Goal: Find specific page/section: Find specific page/section

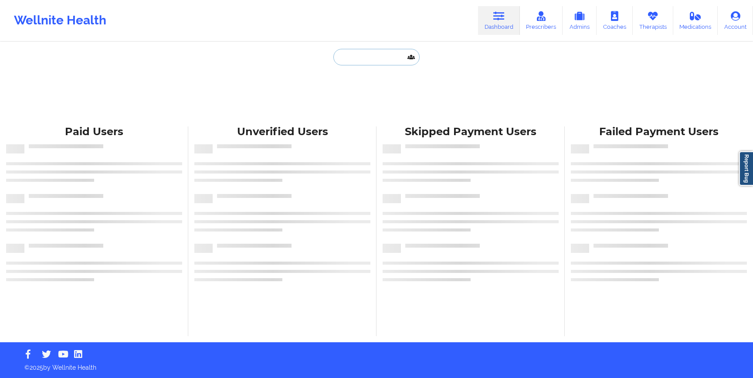
click at [391, 55] on input "text" at bounding box center [376, 57] width 86 height 17
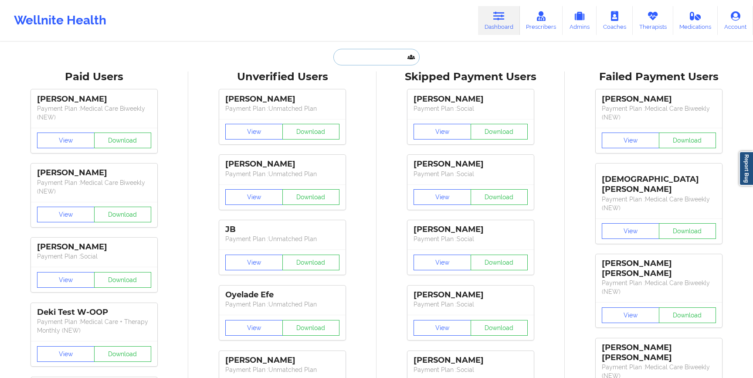
paste input "[PHONE_NUMBER]"
type input "[PHONE_NUMBER]"
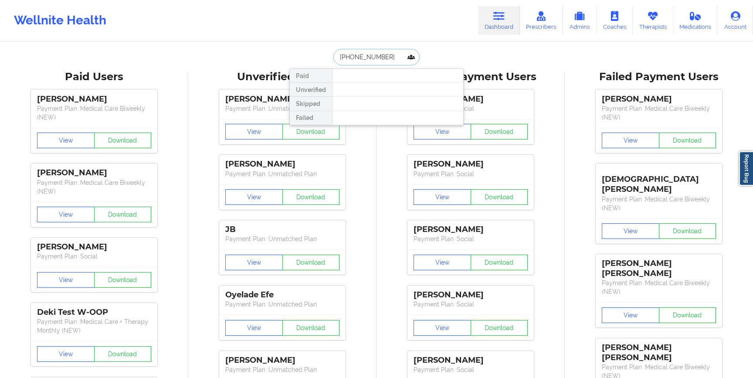
click at [341, 57] on input "[PHONE_NUMBER]" at bounding box center [376, 57] width 86 height 17
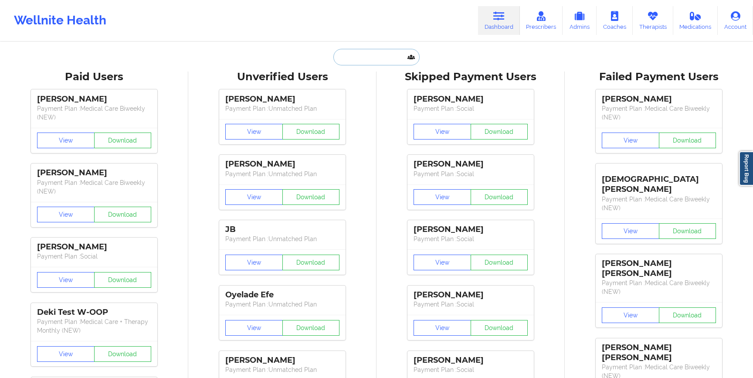
paste input "[EMAIL_ADDRESS][DOMAIN_NAME]"
type input "[EMAIL_ADDRESS][DOMAIN_NAME]"
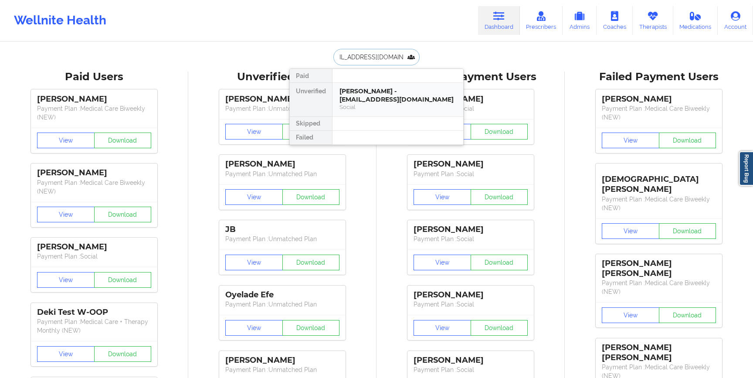
click at [382, 94] on div "[PERSON_NAME] - [EMAIL_ADDRESS][DOMAIN_NAME]" at bounding box center [397, 95] width 117 height 16
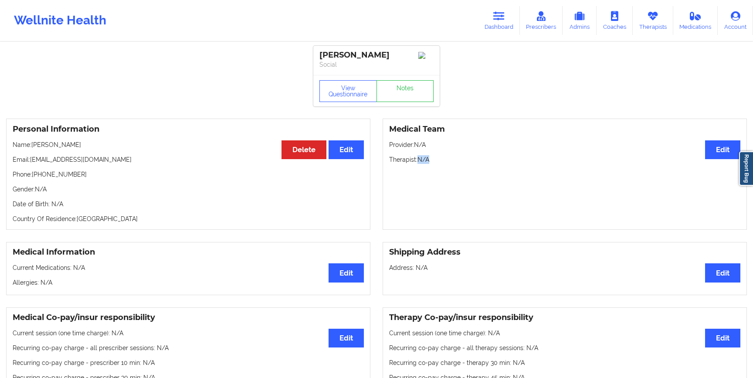
drag, startPoint x: 419, startPoint y: 161, endPoint x: 439, endPoint y: 161, distance: 20.5
click at [439, 161] on p "Therapist: N/A" at bounding box center [564, 159] width 351 height 9
click at [423, 164] on p "Therapist: N/A" at bounding box center [564, 159] width 351 height 9
click at [500, 27] on link "Dashboard" at bounding box center [499, 20] width 42 height 29
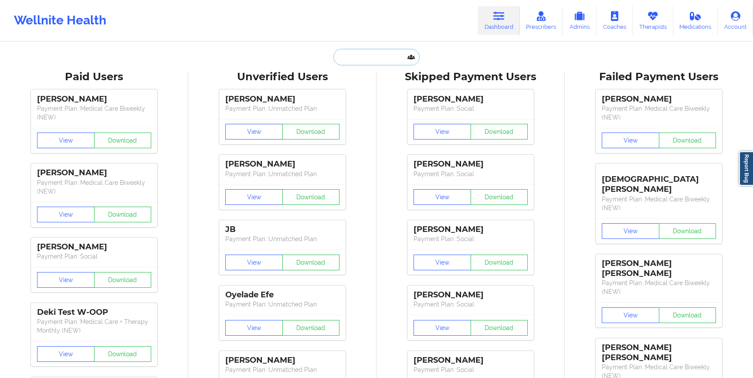
click at [369, 57] on input "text" at bounding box center [376, 57] width 86 height 17
paste input "[PERSON_NAME][EMAIL_ADDRESS][DOMAIN_NAME]"
type input "[PERSON_NAME][EMAIL_ADDRESS][DOMAIN_NAME]"
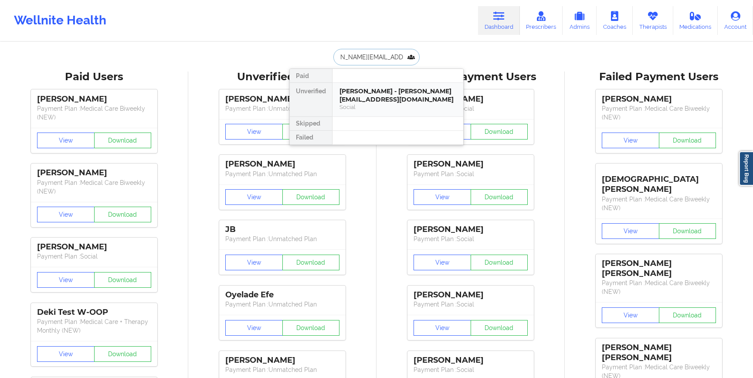
click at [352, 94] on div "[PERSON_NAME] - [PERSON_NAME][EMAIL_ADDRESS][DOMAIN_NAME]" at bounding box center [397, 95] width 117 height 16
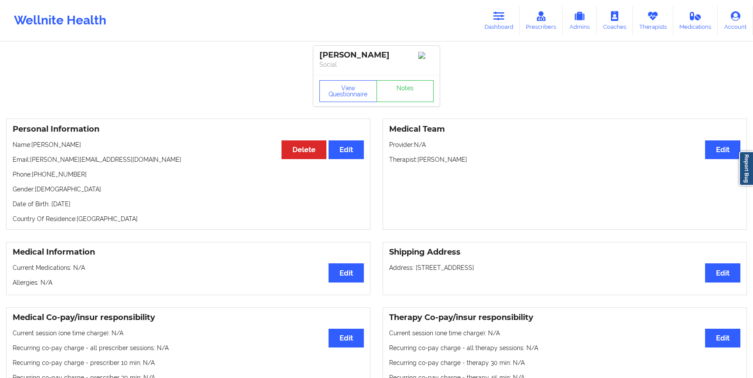
drag, startPoint x: 419, startPoint y: 161, endPoint x: 482, endPoint y: 162, distance: 62.3
click at [482, 162] on p "Therapist: [PERSON_NAME]" at bounding box center [564, 159] width 351 height 9
click at [470, 162] on p "Therapist: [PERSON_NAME]" at bounding box center [564, 159] width 351 height 9
click at [505, 10] on link "Dashboard" at bounding box center [499, 20] width 42 height 29
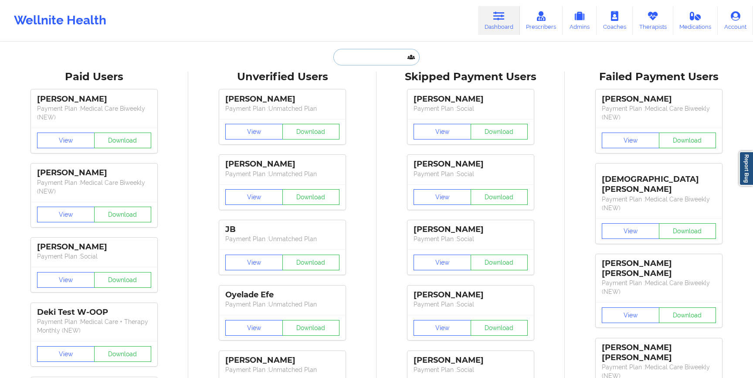
click at [359, 60] on input "text" at bounding box center [376, 57] width 86 height 17
paste input "[EMAIL_ADDRESS][DOMAIN_NAME]"
type input "[EMAIL_ADDRESS][DOMAIN_NAME]"
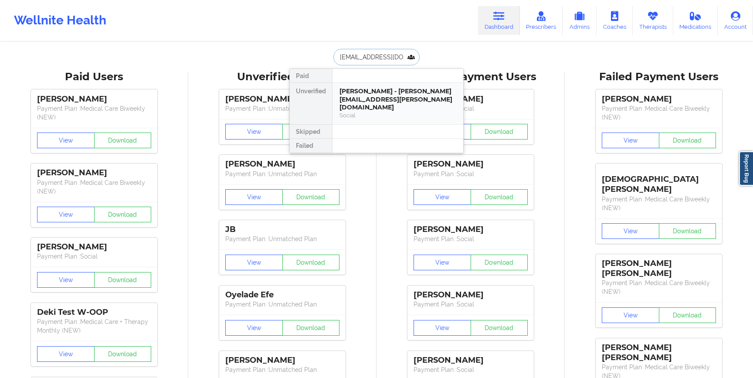
click at [357, 94] on div "[PERSON_NAME] - [PERSON_NAME][EMAIL_ADDRESS][PERSON_NAME][DOMAIN_NAME]" at bounding box center [397, 99] width 117 height 24
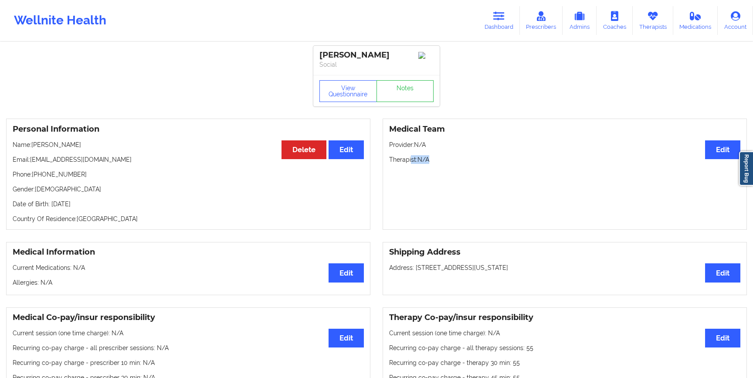
drag, startPoint x: 411, startPoint y: 166, endPoint x: 437, endPoint y: 167, distance: 25.8
click at [438, 167] on div "Medical Team Edit Provider: N/A Therapist: N/A" at bounding box center [565, 174] width 364 height 111
click at [437, 167] on div "Medical Team Edit Provider: N/A Therapist: N/A" at bounding box center [565, 174] width 364 height 111
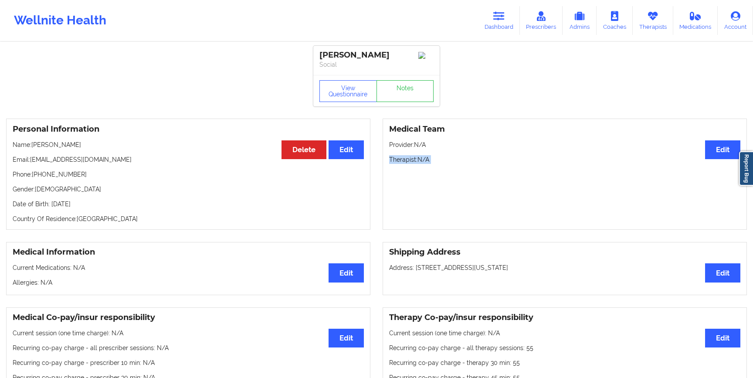
click at [437, 167] on div "Medical Team Edit Provider: N/A Therapist: N/A" at bounding box center [565, 174] width 364 height 111
click at [409, 161] on p "Therapist: N/A" at bounding box center [564, 159] width 351 height 9
drag, startPoint x: 422, startPoint y: 164, endPoint x: 429, endPoint y: 158, distance: 9.3
click at [429, 158] on p "Therapist: N/A" at bounding box center [564, 159] width 351 height 9
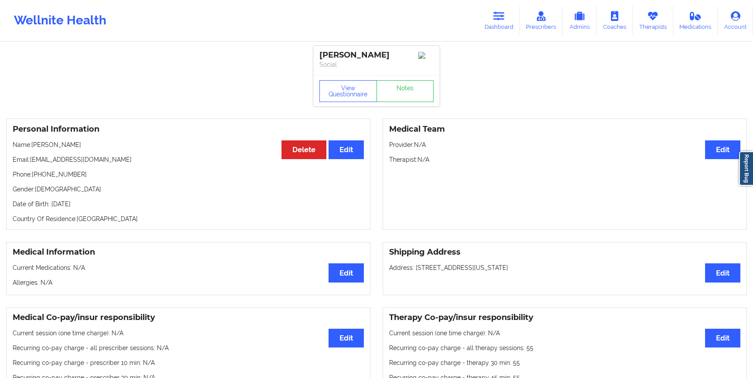
click at [420, 163] on p "Therapist: N/A" at bounding box center [564, 159] width 351 height 9
click at [509, 11] on link "Dashboard" at bounding box center [499, 20] width 42 height 29
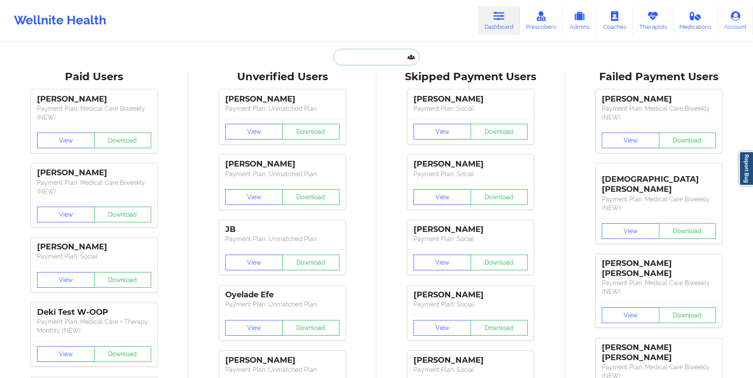
click at [346, 58] on input "text" at bounding box center [376, 57] width 86 height 17
paste input "[EMAIL_ADDRESS][DOMAIN_NAME]"
type input "[EMAIL_ADDRESS][DOMAIN_NAME]"
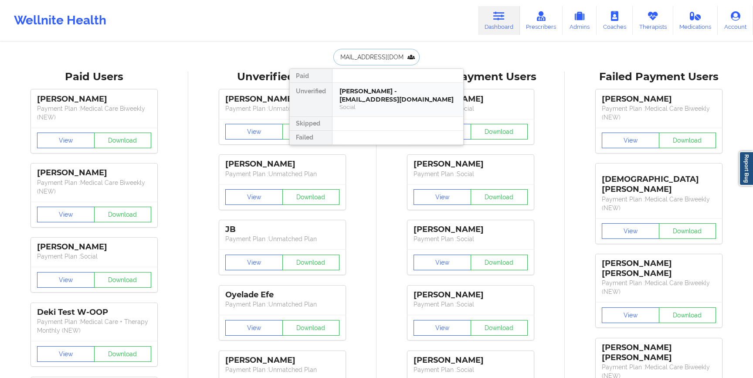
click at [353, 97] on div "[PERSON_NAME] - [EMAIL_ADDRESS][DOMAIN_NAME]" at bounding box center [397, 95] width 117 height 16
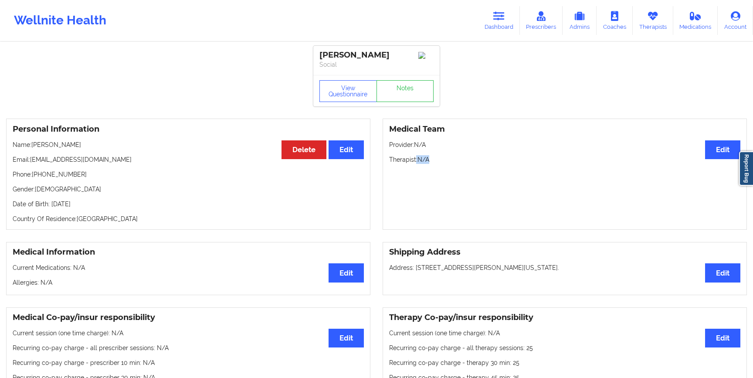
drag, startPoint x: 415, startPoint y: 163, endPoint x: 458, endPoint y: 163, distance: 42.3
click at [458, 163] on p "Therapist: N/A" at bounding box center [564, 159] width 351 height 9
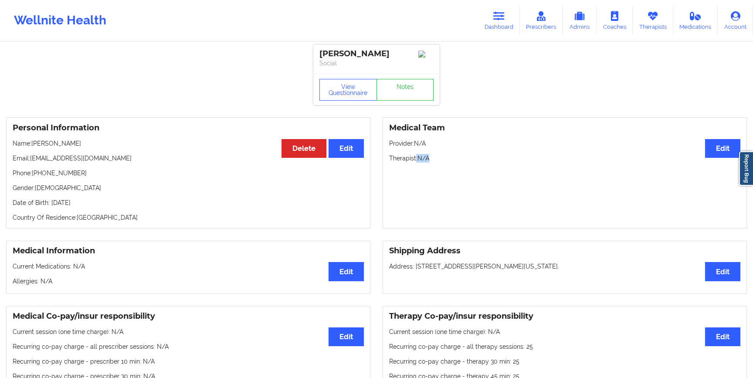
scroll to position [2, 0]
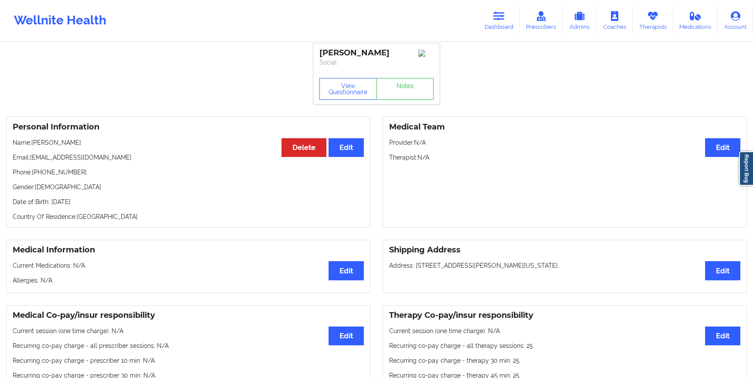
click at [422, 159] on p "Therapist: N/A" at bounding box center [564, 157] width 351 height 9
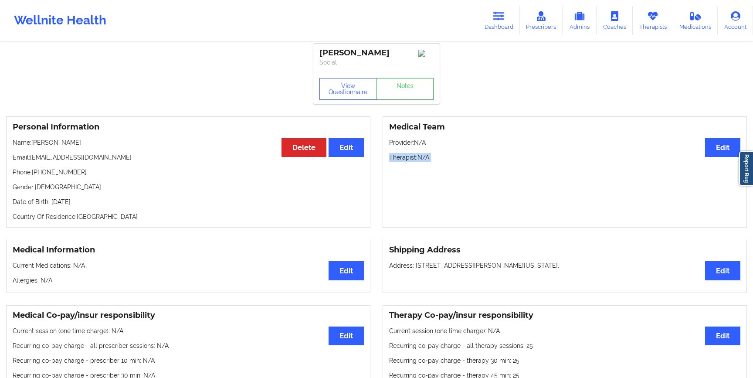
click at [422, 159] on p "Therapist: N/A" at bounding box center [564, 157] width 351 height 9
click at [424, 161] on p "Therapist: N/A" at bounding box center [564, 157] width 351 height 9
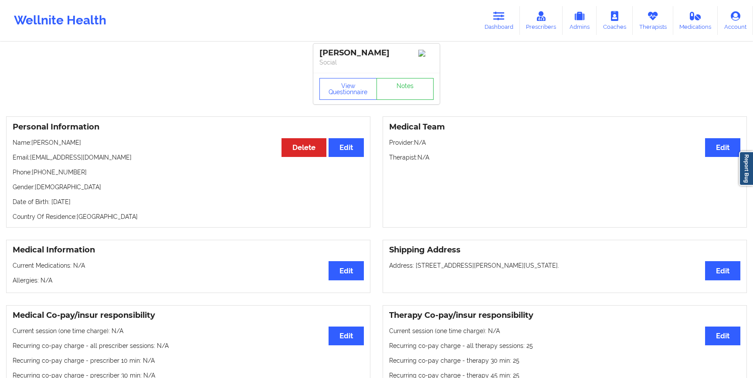
click at [416, 160] on p "Therapist: N/A" at bounding box center [564, 157] width 351 height 9
drag, startPoint x: 416, startPoint y: 160, endPoint x: 532, endPoint y: 161, distance: 116.4
click at [532, 161] on p "Therapist: N/A" at bounding box center [564, 157] width 351 height 9
click at [427, 166] on div "Medical Team Edit Provider: N/A Therapist: N/A" at bounding box center [565, 171] width 364 height 111
click at [427, 155] on div "Medical Team Edit Provider: N/A Therapist: N/A" at bounding box center [565, 171] width 364 height 111
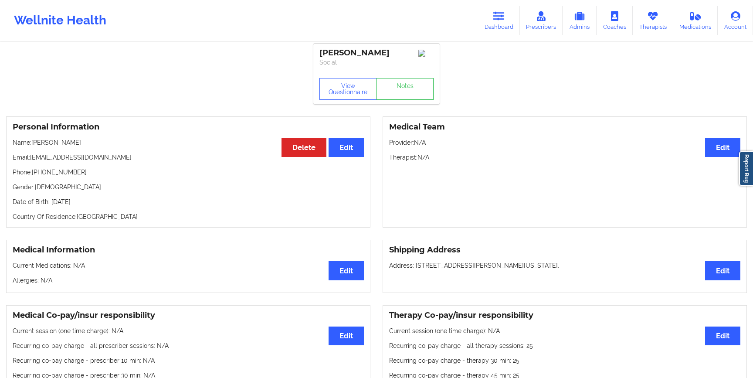
click at [419, 159] on p "Therapist: N/A" at bounding box center [564, 157] width 351 height 9
